Goal: Task Accomplishment & Management: Manage account settings

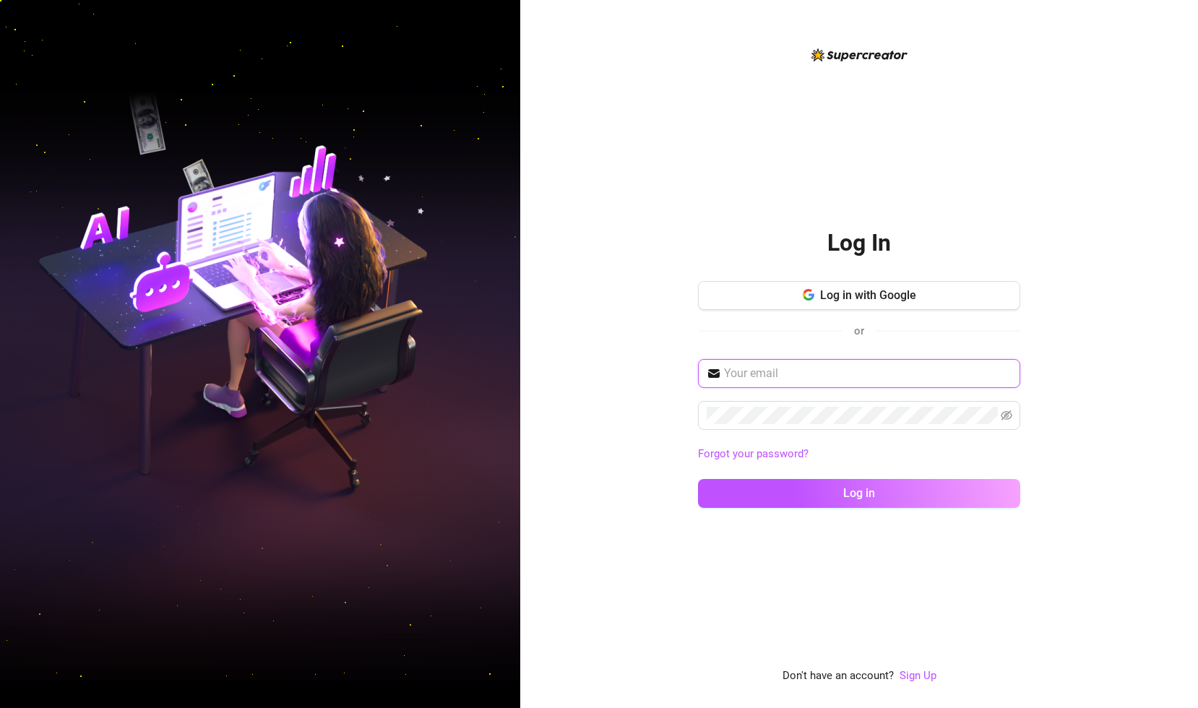
click at [817, 372] on input "text" at bounding box center [868, 373] width 288 height 17
type input "[EMAIL_ADDRESS][DOMAIN_NAME]"
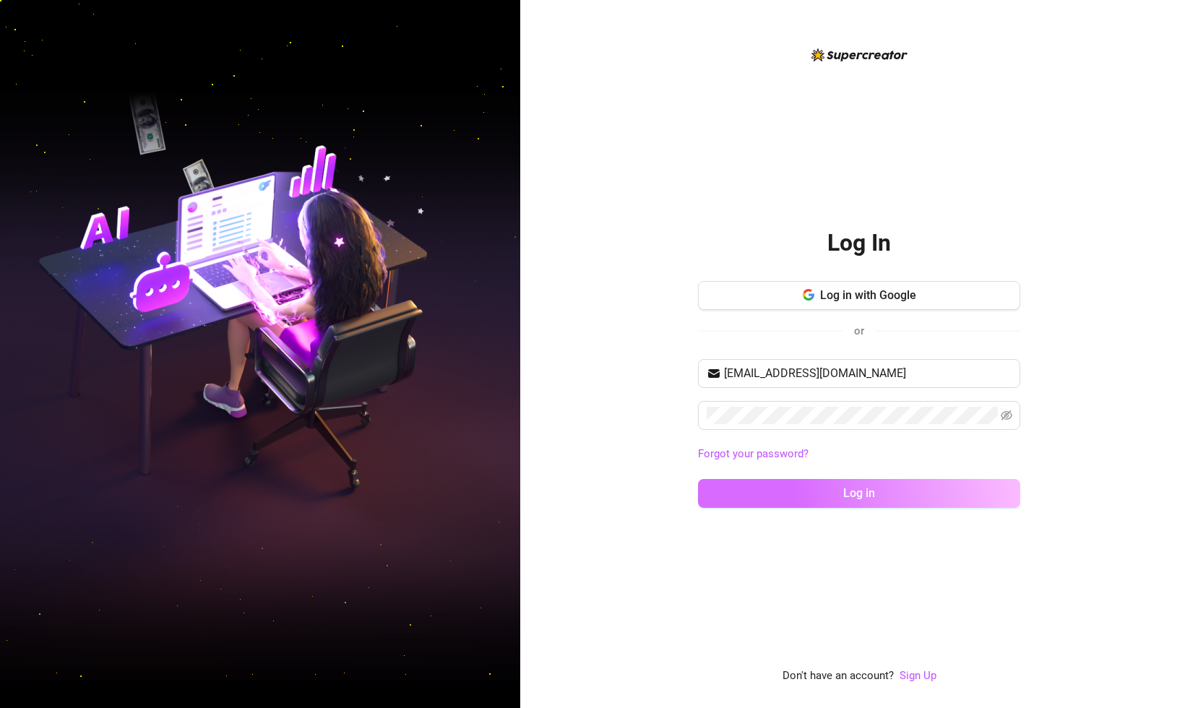
click at [819, 489] on button "Log in" at bounding box center [859, 493] width 322 height 29
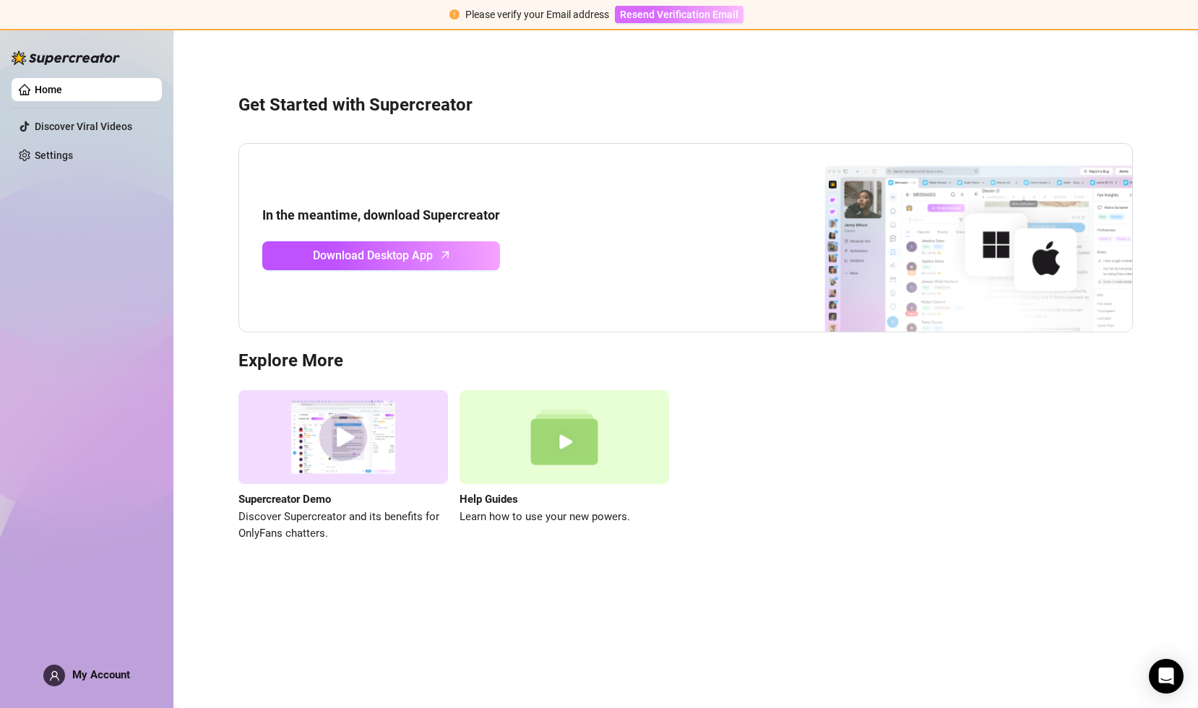
click at [698, 12] on span "Resend Verification Email" at bounding box center [679, 15] width 119 height 12
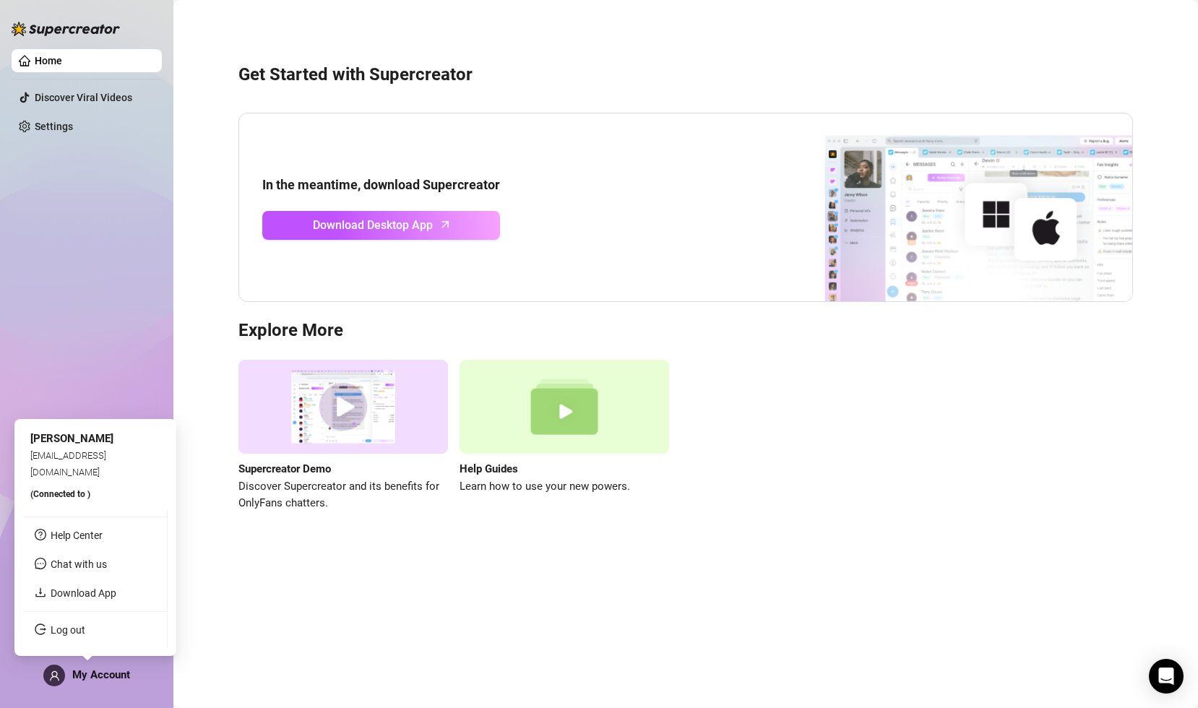
click at [95, 678] on span "My Account" at bounding box center [101, 674] width 58 height 13
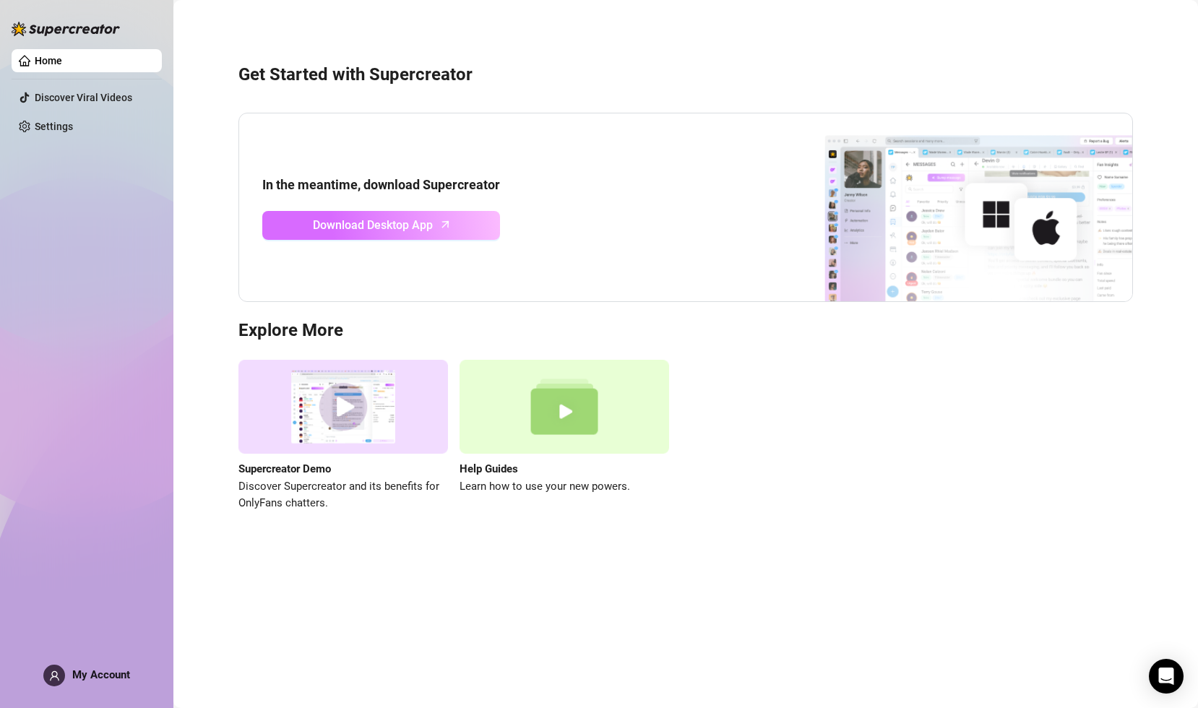
click at [450, 223] on icon "arrow-up" at bounding box center [445, 224] width 17 height 17
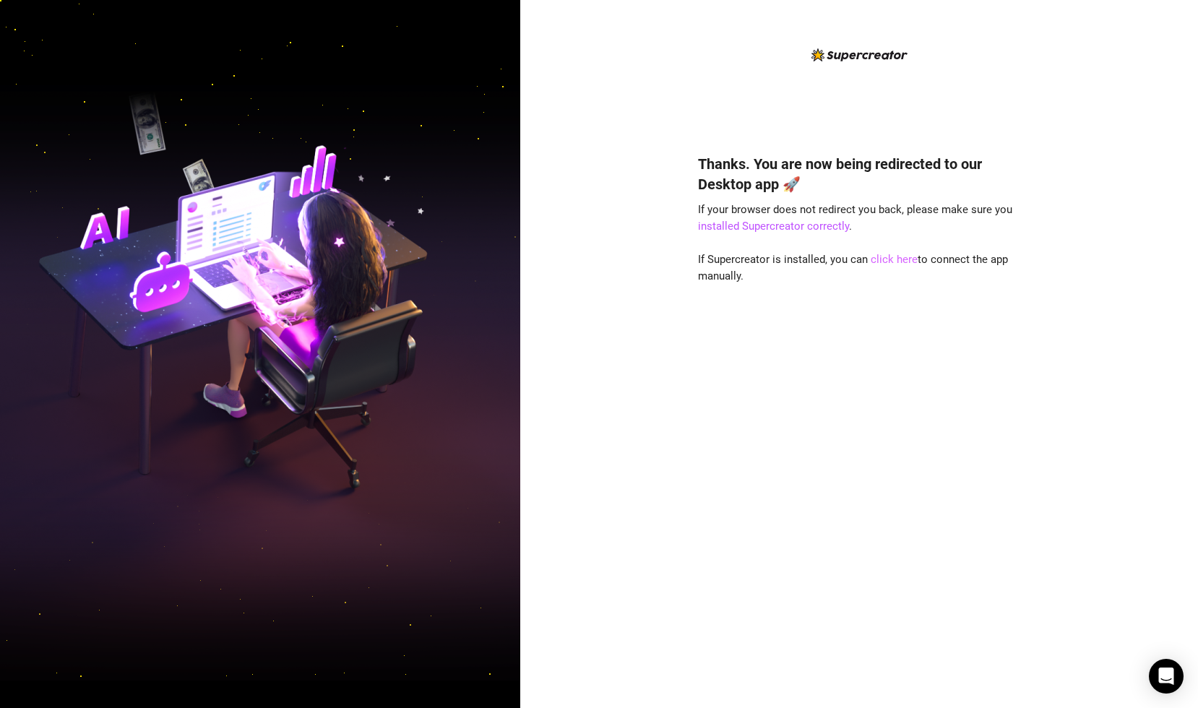
click at [876, 258] on link "click here" at bounding box center [894, 259] width 47 height 13
